Goal: Information Seeking & Learning: Learn about a topic

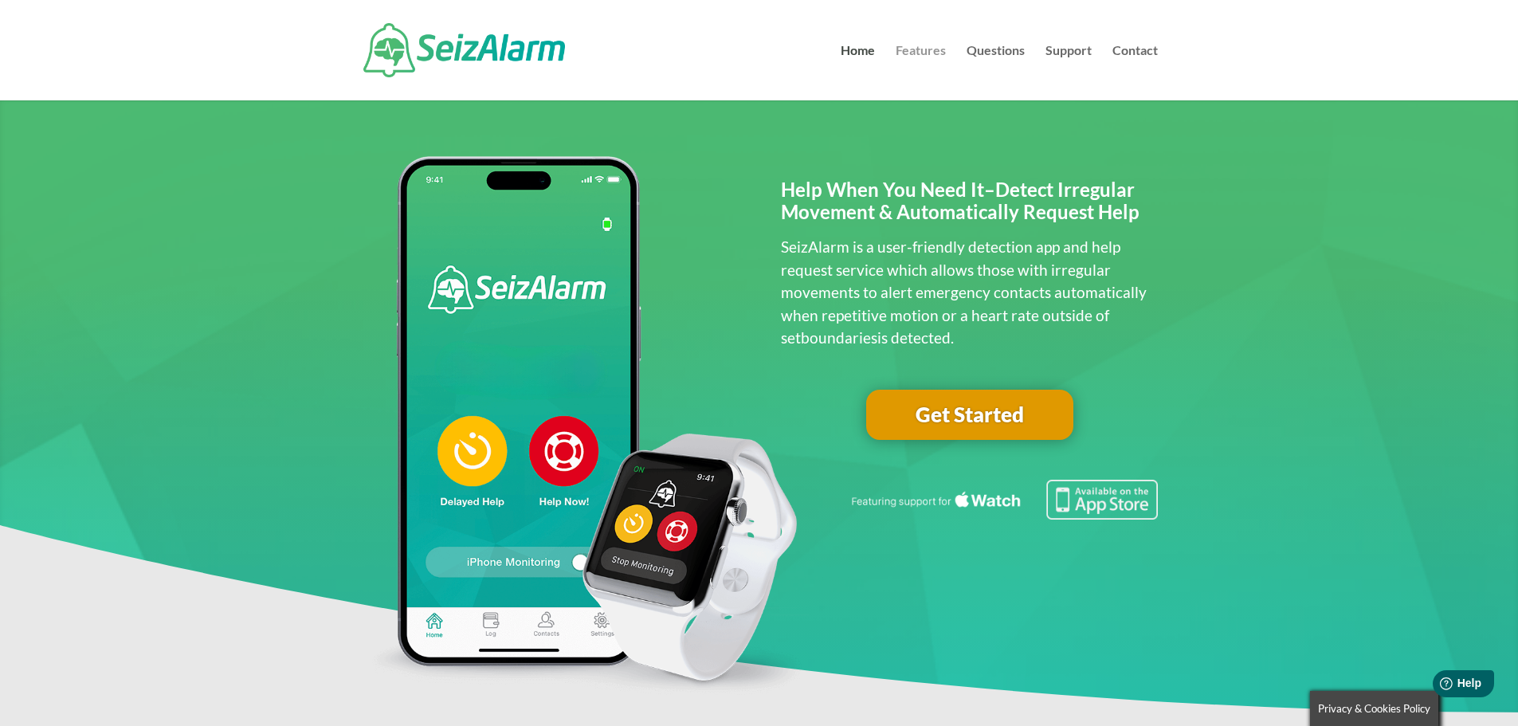
click at [927, 48] on link "Features" at bounding box center [920, 73] width 50 height 56
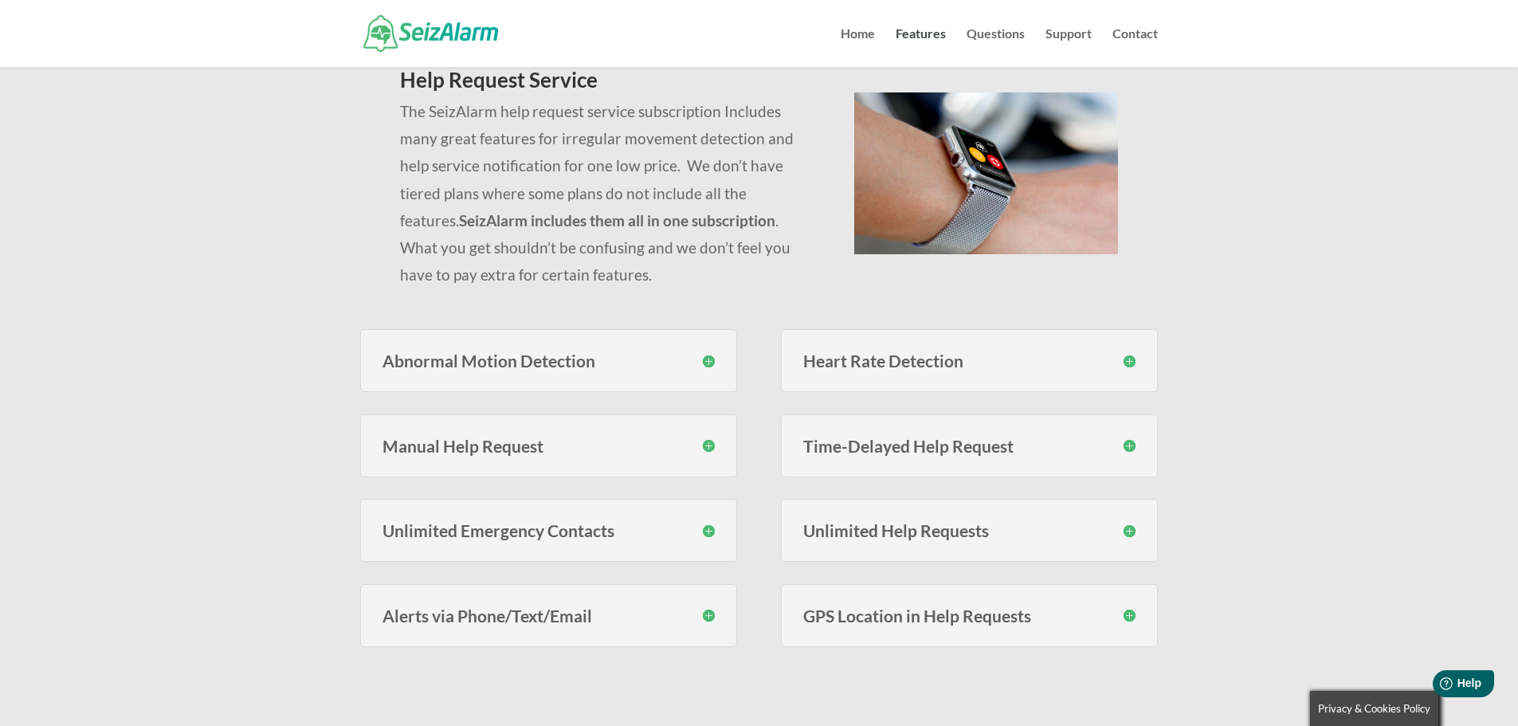
scroll to position [239, 0]
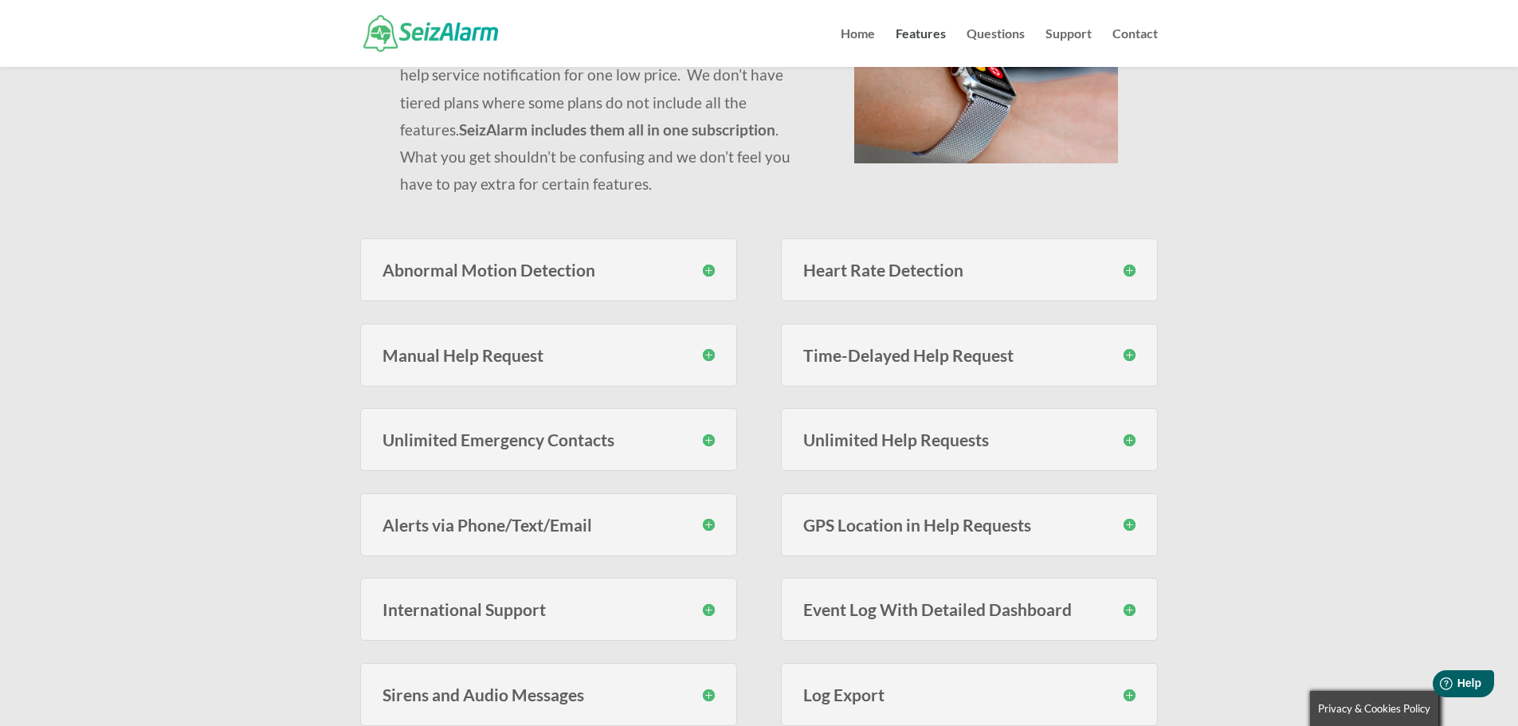
click at [711, 275] on h3 "Abnormal Motion Detection" at bounding box center [548, 269] width 332 height 17
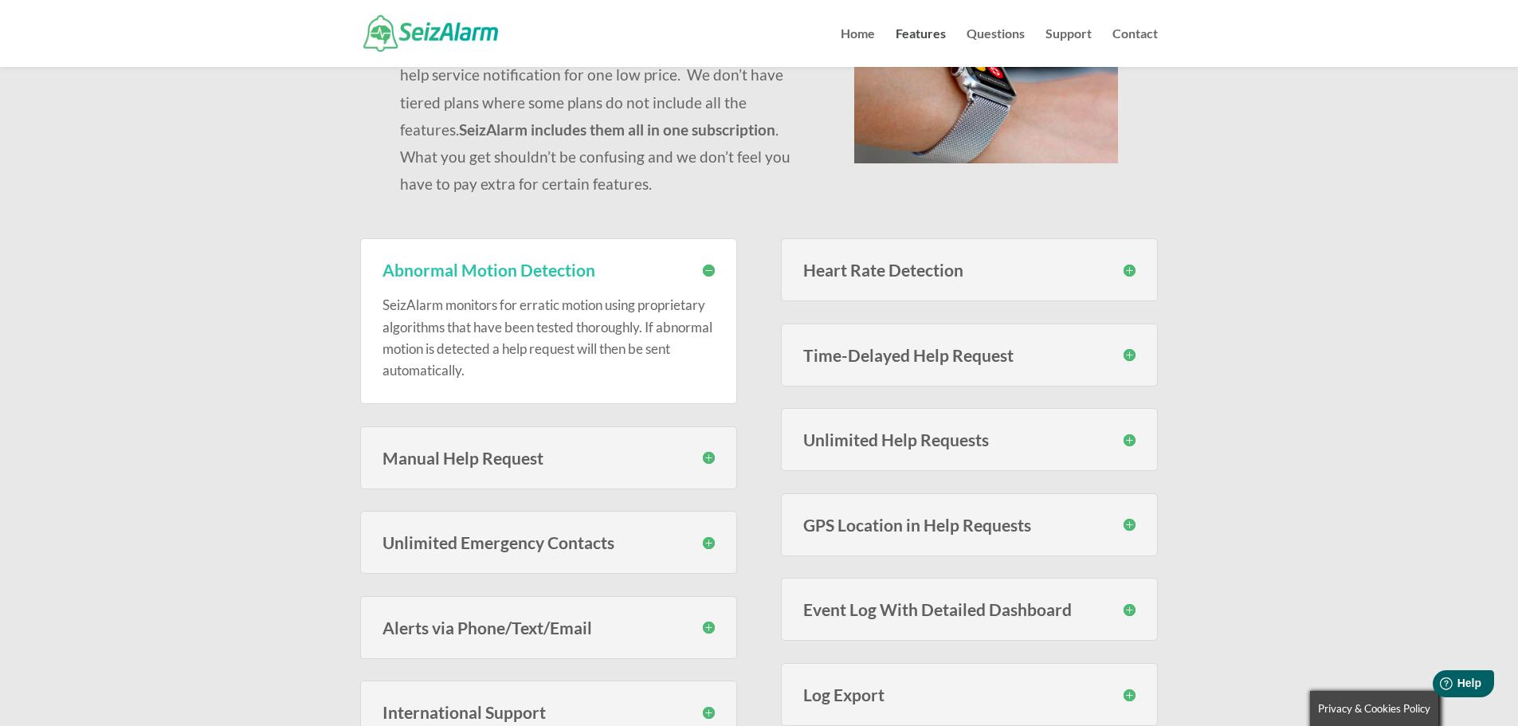
click at [1134, 272] on h3 "Heart Rate Detection" at bounding box center [969, 269] width 332 height 17
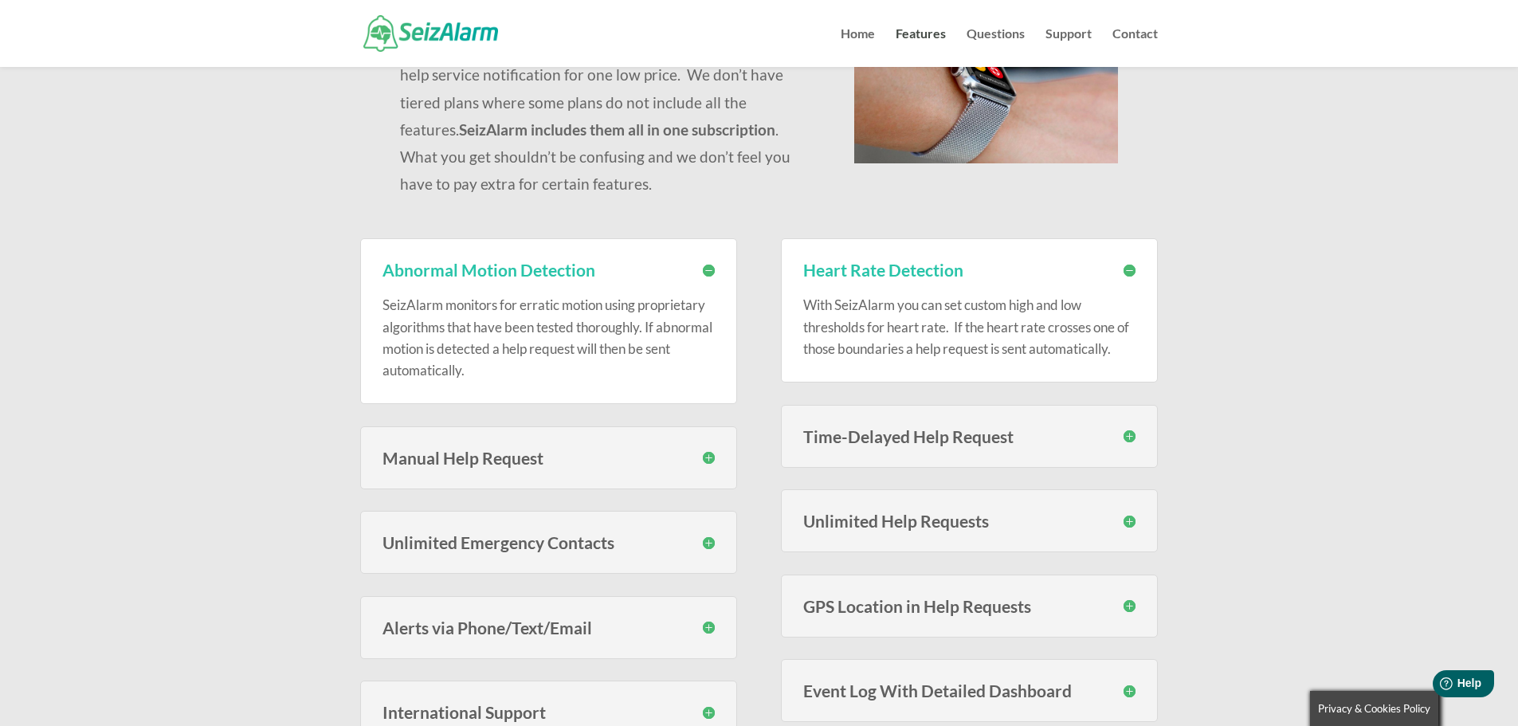
click at [710, 459] on h3 "Manual Help Request" at bounding box center [548, 457] width 332 height 17
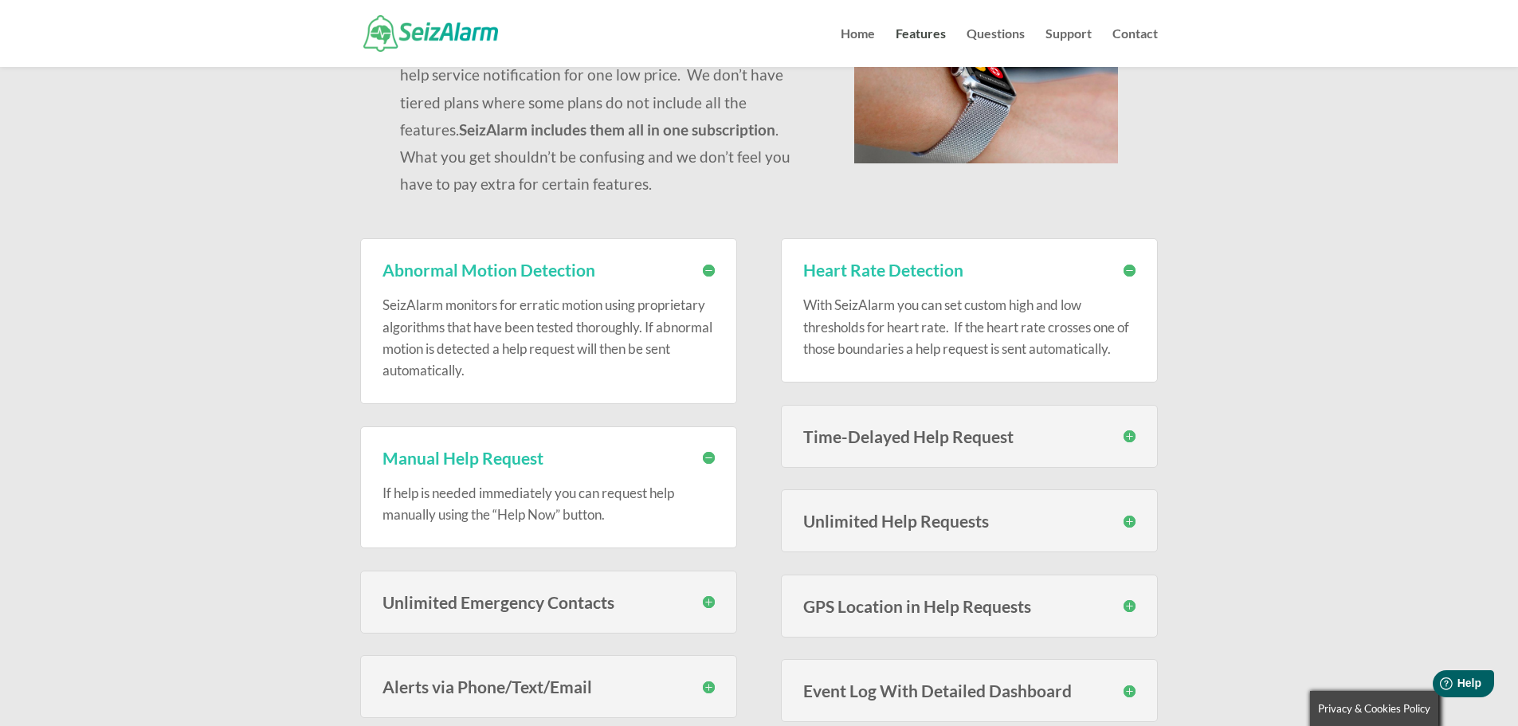
click at [1131, 437] on h3 "Time-Delayed Help Request" at bounding box center [969, 436] width 332 height 17
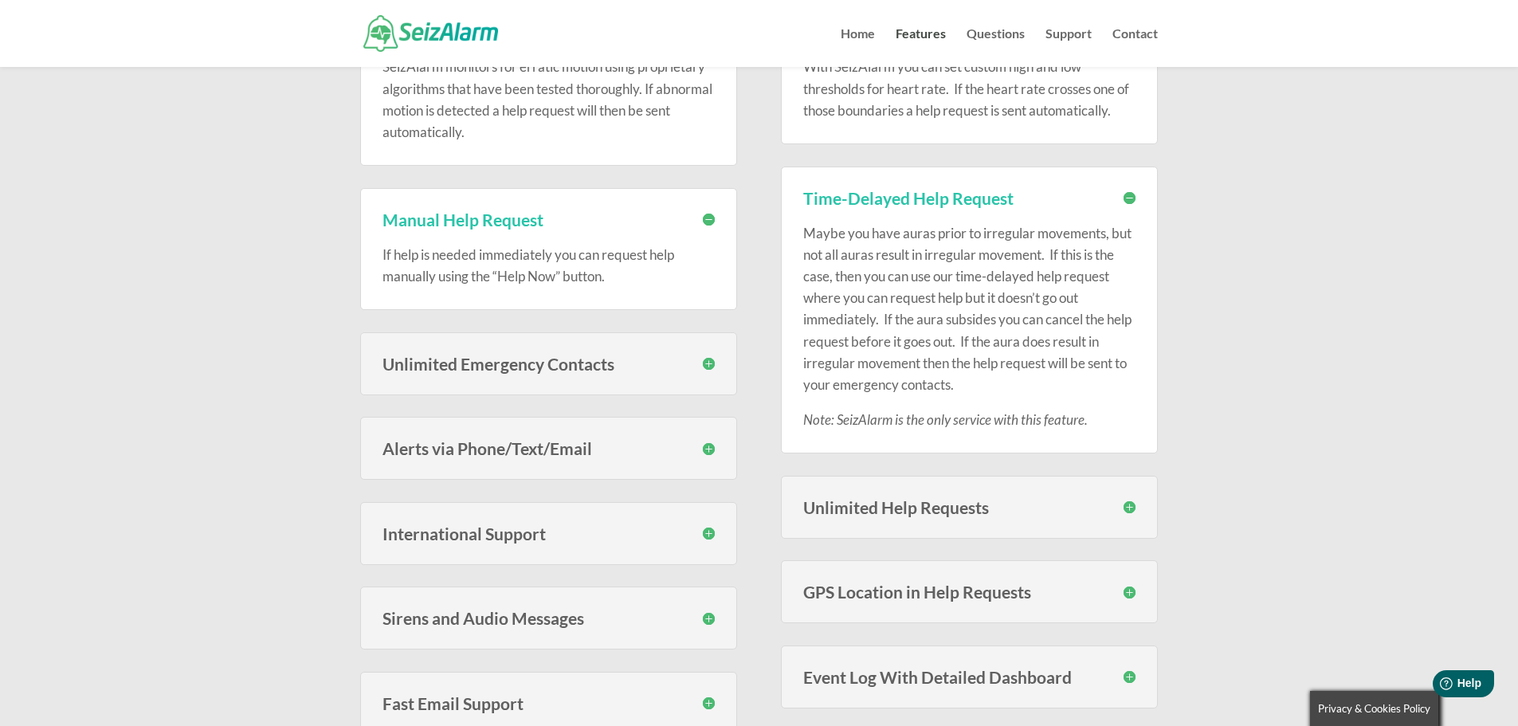
scroll to position [478, 0]
click at [1126, 594] on h3 "GPS Location in Help Requests" at bounding box center [969, 590] width 332 height 17
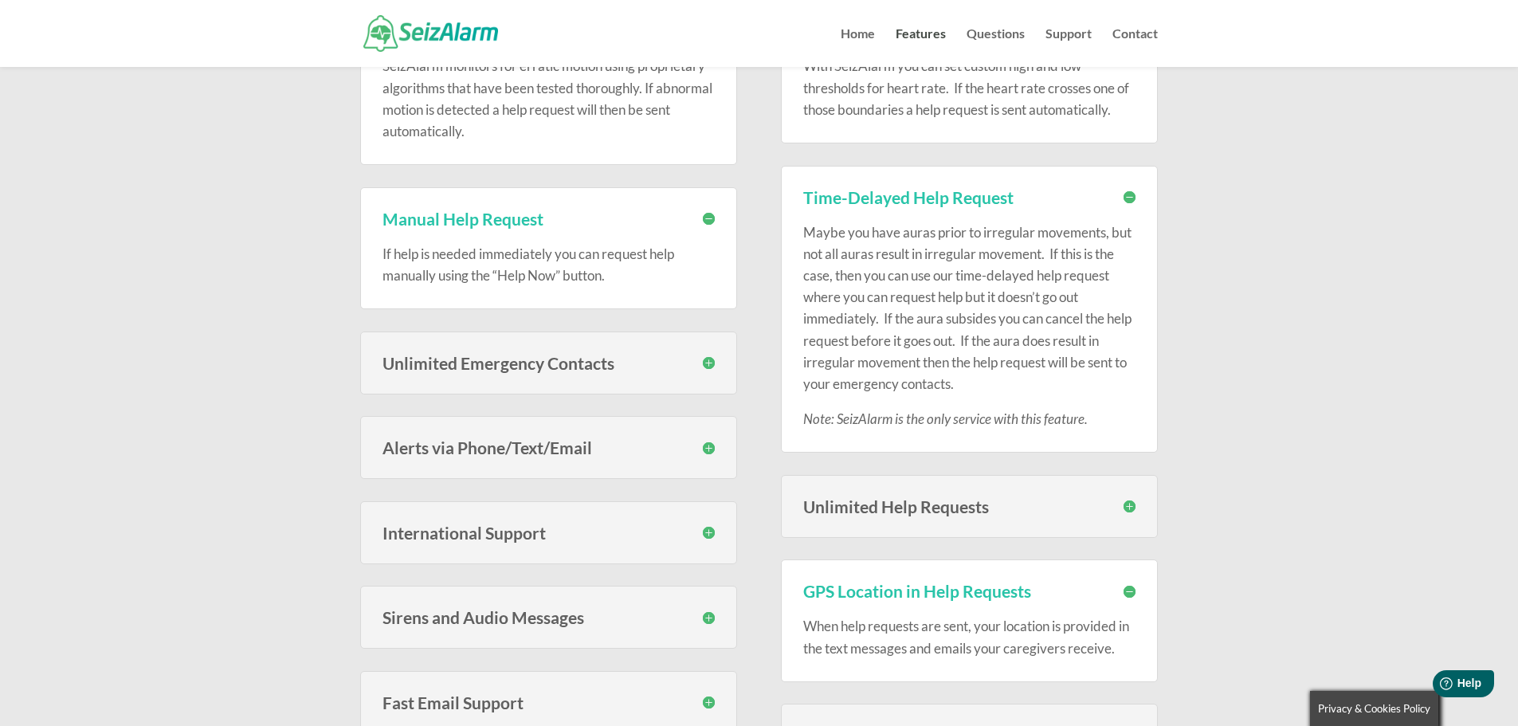
click at [1134, 509] on h3 "Unlimited Help Requests" at bounding box center [969, 506] width 332 height 17
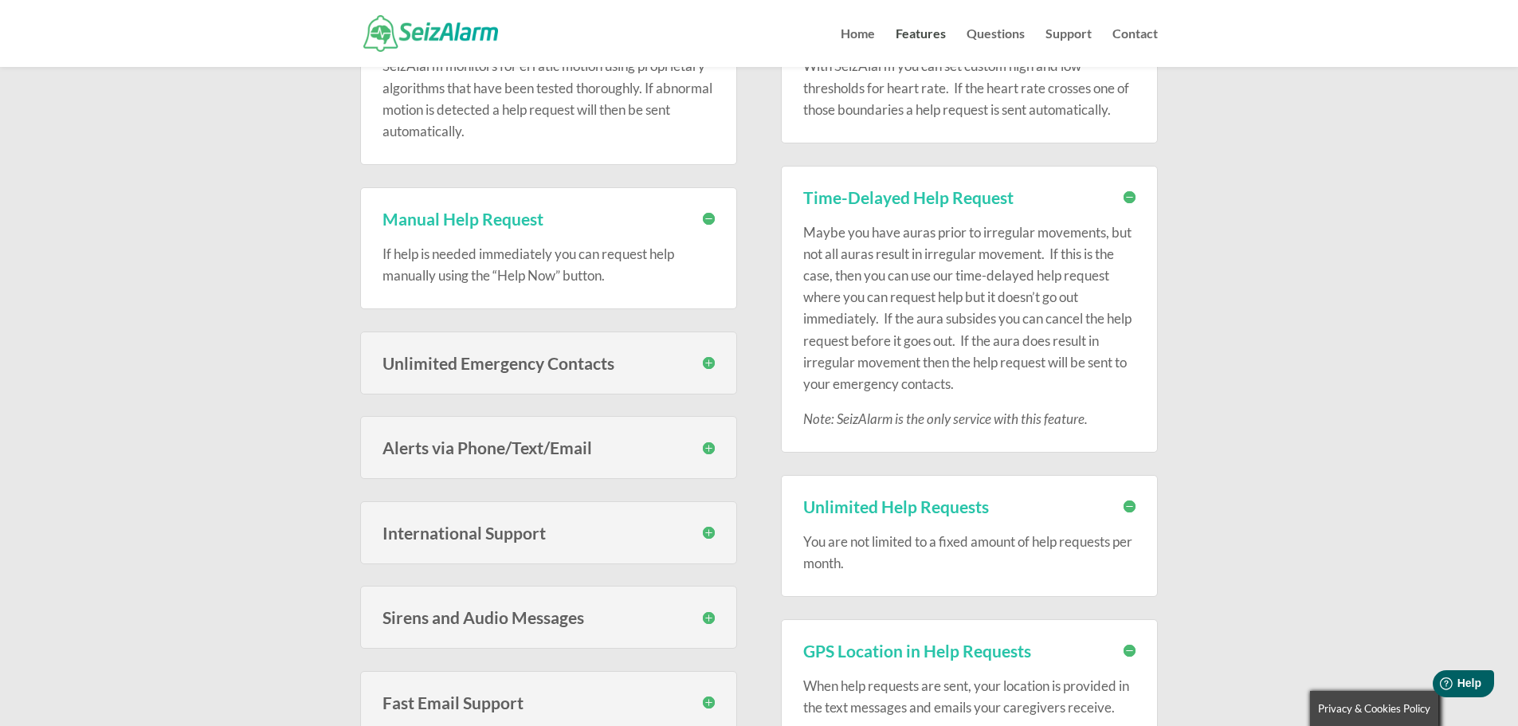
click at [719, 448] on div "Alerts via Phone/Text/Email You have the option to have your emergency contacts…" at bounding box center [548, 447] width 377 height 63
click at [711, 446] on h3 "Alerts via Phone/Text/Email" at bounding box center [548, 447] width 332 height 17
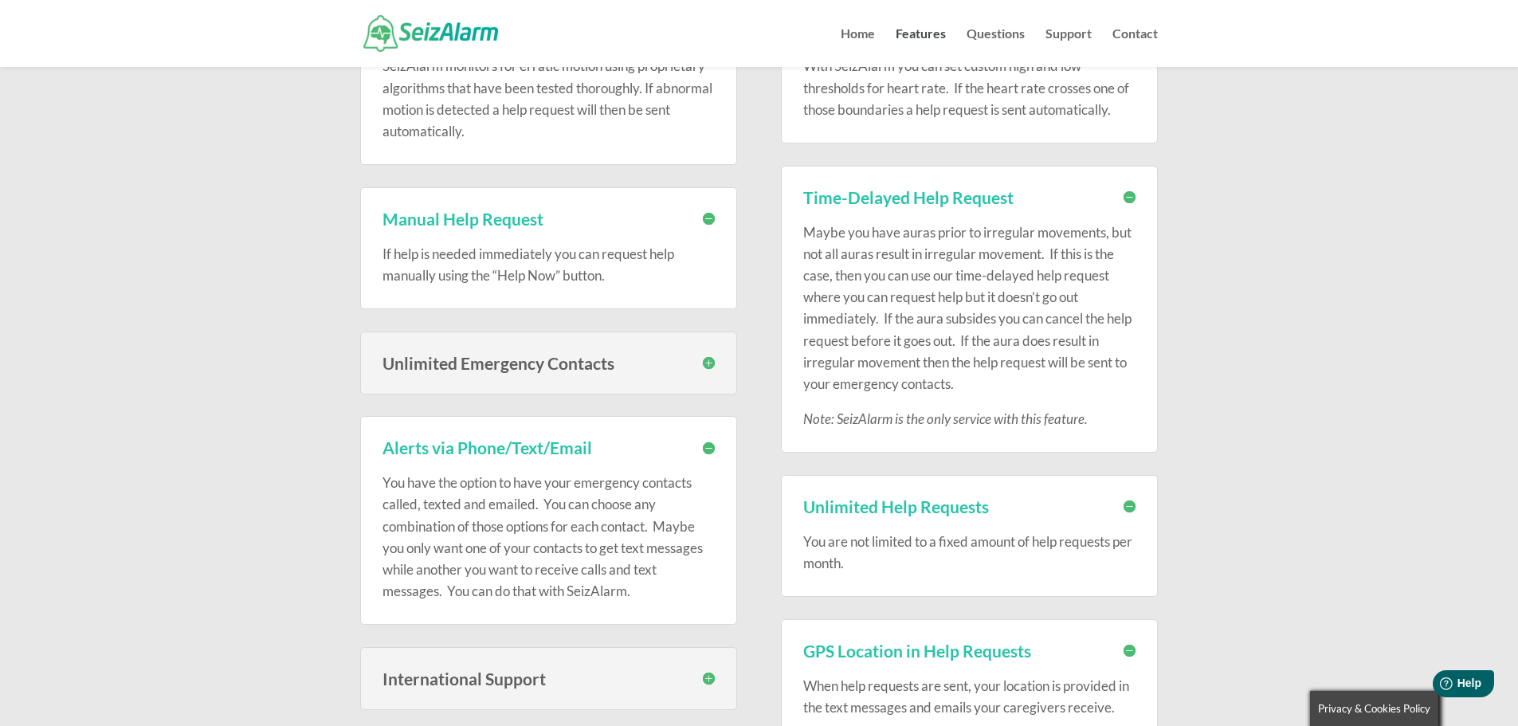
click at [708, 363] on h3 "Unlimited Emergency Contacts" at bounding box center [548, 363] width 332 height 17
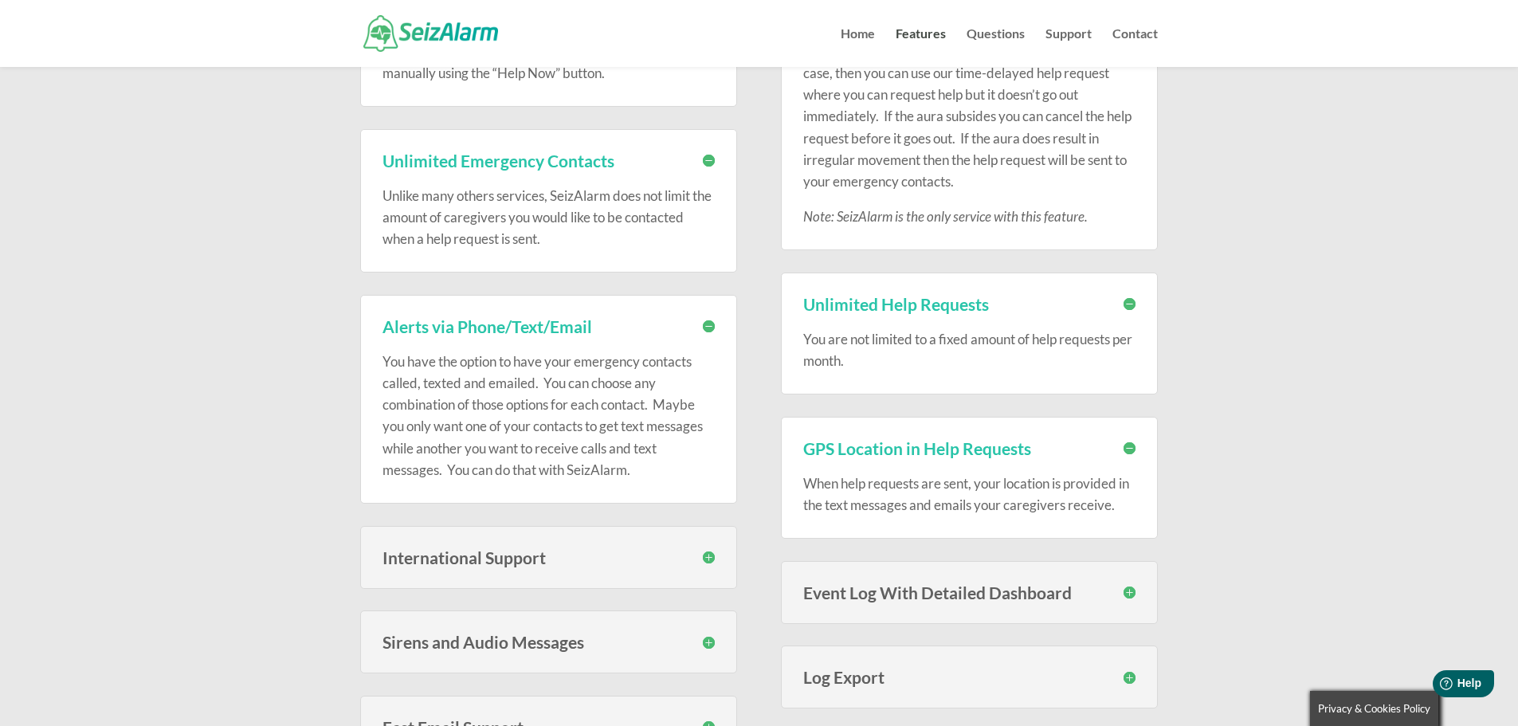
scroll to position [797, 0]
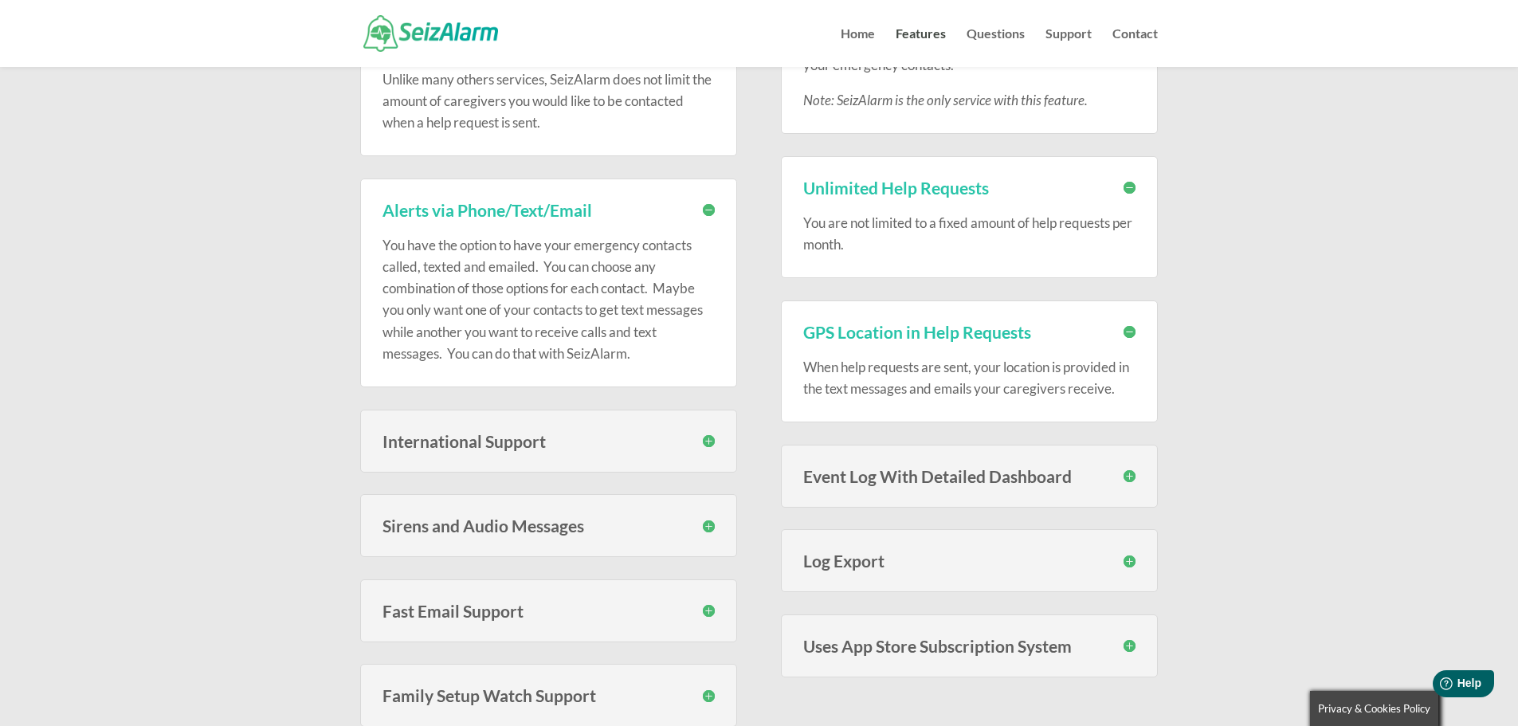
click at [709, 523] on h3 "Sirens and Audio Messages" at bounding box center [548, 525] width 332 height 17
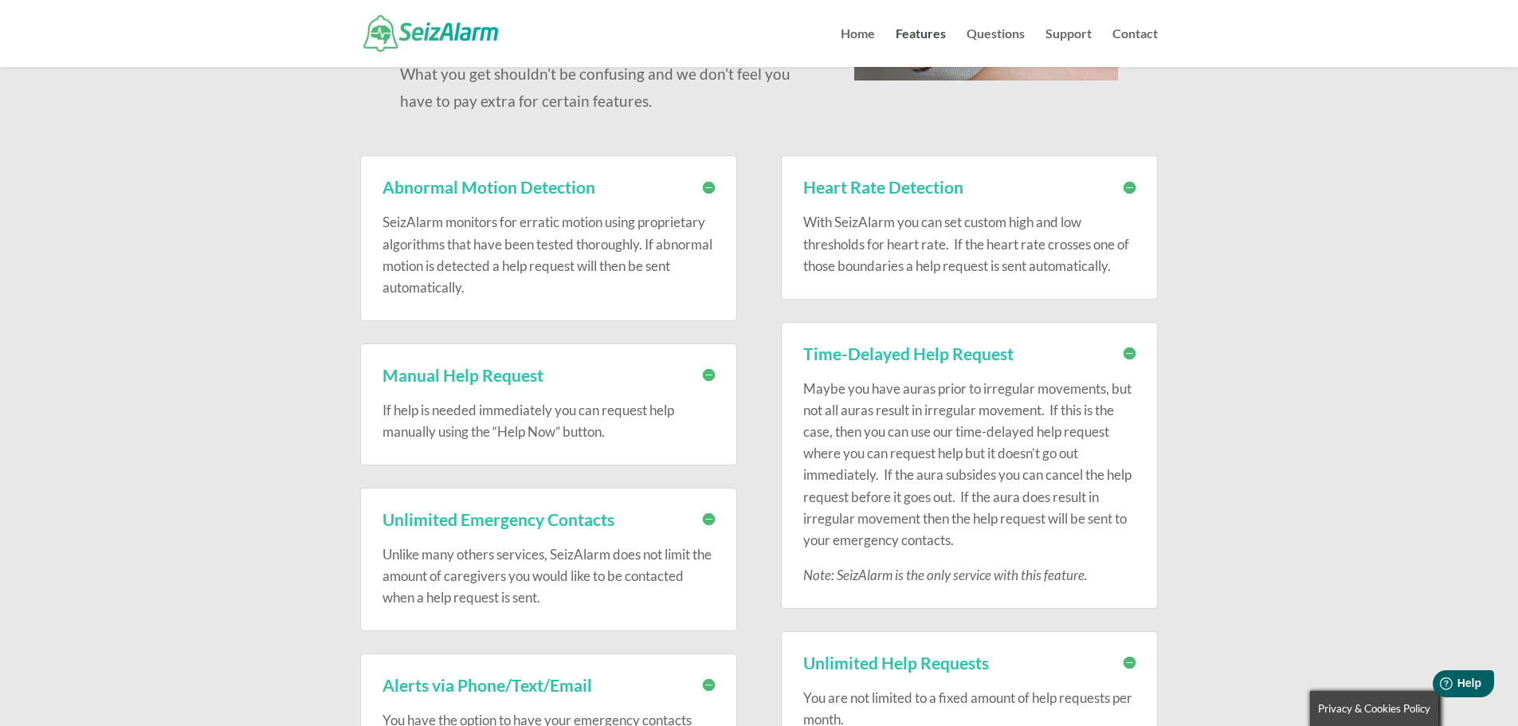
scroll to position [0, 0]
